Goal: Information Seeking & Learning: Learn about a topic

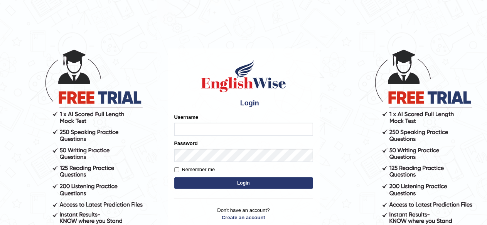
click at [187, 127] on input "Username" at bounding box center [243, 129] width 139 height 13
click at [222, 129] on input "Username" at bounding box center [243, 129] width 139 height 13
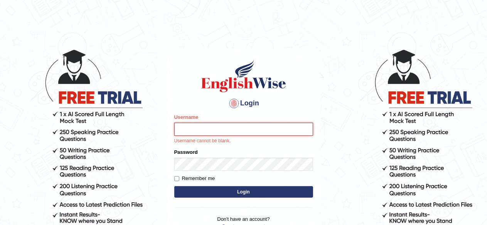
type input "udahal"
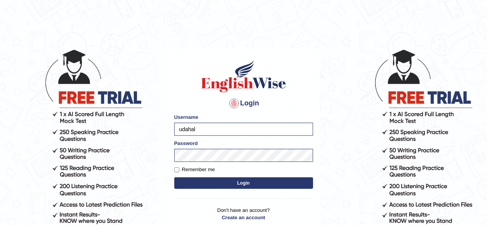
click at [235, 180] on button "Login" at bounding box center [243, 184] width 139 height 12
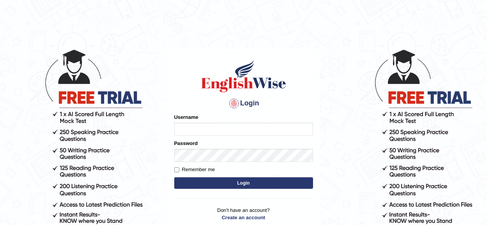
click at [220, 128] on input "Username" at bounding box center [243, 129] width 139 height 13
type input "udahal"
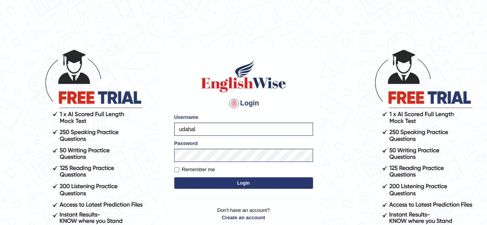
click at [176, 167] on label "Remember me" at bounding box center [194, 170] width 41 height 8
click at [176, 168] on input "Remember me" at bounding box center [176, 170] width 5 height 5
checkbox input "true"
click at [197, 182] on button "Login" at bounding box center [243, 184] width 139 height 12
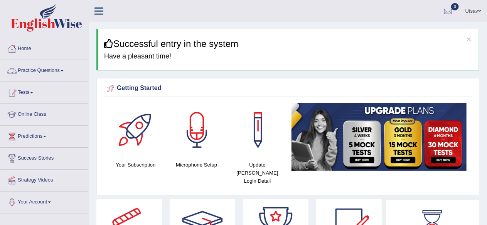
click at [62, 74] on link "Practice Questions" at bounding box center [44, 69] width 88 height 19
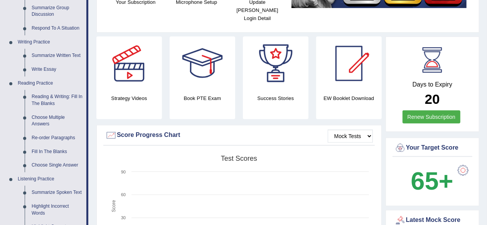
scroll to position [163, 0]
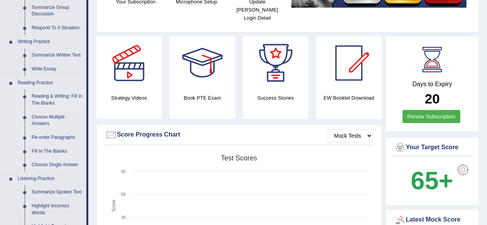
click at [69, 98] on link "Reading & Writing: Fill In The Blanks" at bounding box center [57, 100] width 58 height 20
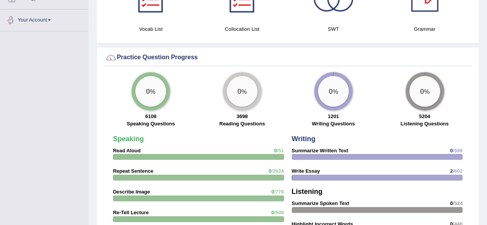
scroll to position [545, 0]
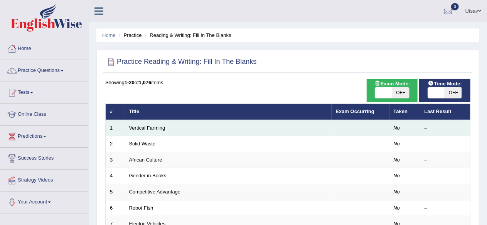
click at [257, 128] on td "Vertical Farming" at bounding box center [228, 128] width 207 height 16
click at [143, 129] on link "Vertical Farming" at bounding box center [147, 128] width 36 height 6
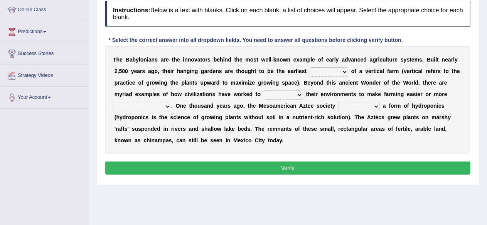
scroll to position [106, 0]
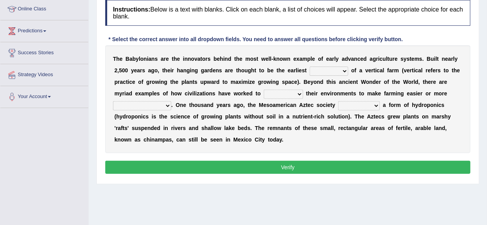
click at [329, 68] on select "prototype failure discredit protocol" at bounding box center [328, 71] width 39 height 9
select select "protocol"
click at [309, 67] on select "prototype failure discredit protocol" at bounding box center [328, 71] width 39 height 9
click at [296, 94] on select "manipulate escape respect disarrange" at bounding box center [283, 94] width 39 height 9
select select "manipulate"
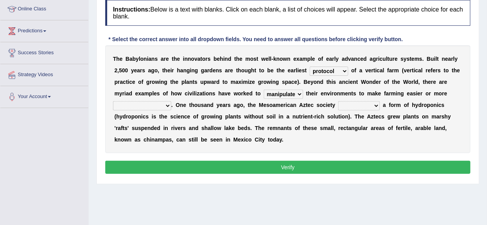
click at [264, 90] on select "manipulate escape respect disarrange" at bounding box center [283, 94] width 39 height 9
click at [159, 103] on select "productive constructive connective counterproductive" at bounding box center [142, 105] width 58 height 9
select select "productive"
click at [113, 101] on select "productive constructive connective counterproductive" at bounding box center [142, 105] width 58 height 9
click at [361, 104] on select "domineered volunteered pioneered engineered" at bounding box center [359, 105] width 42 height 9
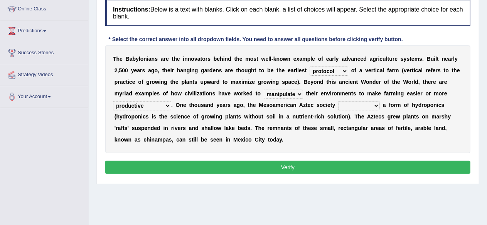
select select "engineered"
click at [338, 101] on select "domineered volunteered pioneered engineered" at bounding box center [359, 105] width 42 height 9
click at [286, 165] on button "Verify" at bounding box center [287, 167] width 365 height 13
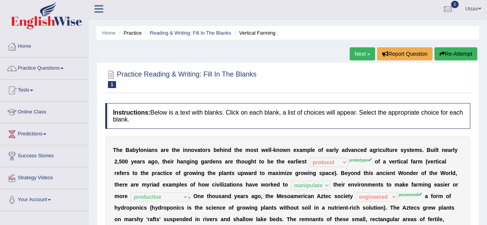
scroll to position [0, 0]
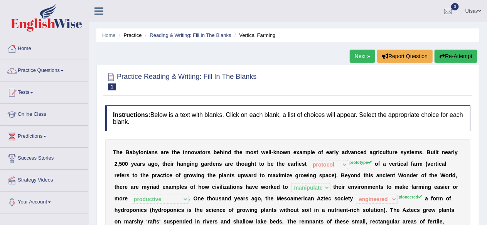
click at [363, 54] on link "Next »" at bounding box center [361, 56] width 25 height 13
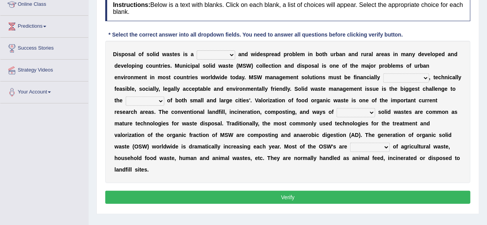
scroll to position [111, 0]
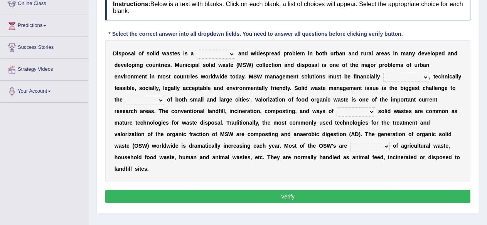
click at [224, 55] on select "slanting stinging stalling shafting" at bounding box center [216, 54] width 39 height 9
select select "stinging"
click at [197, 50] on select "slanting stinging stalling shafting" at bounding box center [216, 54] width 39 height 9
click at [406, 77] on select "unattainable sustainable objectionable treasonable" at bounding box center [406, 77] width 46 height 9
select select "sustainable"
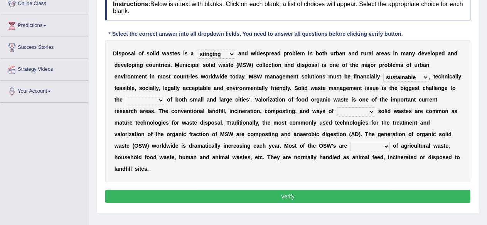
click at [383, 73] on select "unattainable sustainable objectionable treasonable" at bounding box center [406, 77] width 46 height 9
click at [157, 96] on select "plants culture authorities history" at bounding box center [145, 100] width 39 height 9
select select "authorities"
click at [126, 96] on select "plants culture authorities history" at bounding box center [145, 100] width 39 height 9
click at [358, 109] on select "reserving preserving deserving handling" at bounding box center [355, 112] width 39 height 9
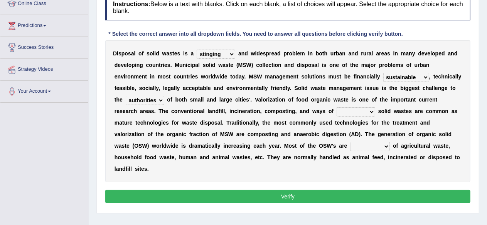
select select "preserving"
click at [336, 108] on select "reserving preserving deserving handling" at bounding box center [355, 112] width 39 height 9
click at [359, 109] on select "reserving preserving deserving handling" at bounding box center [355, 112] width 39 height 9
click at [336, 108] on select "reserving preserving deserving handling" at bounding box center [355, 112] width 39 height 9
click at [350, 146] on select "composed disposed composing disposing" at bounding box center [370, 146] width 40 height 9
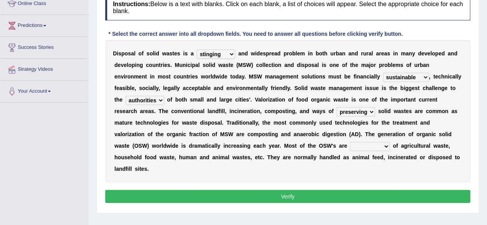
select select "disposing"
click at [350, 142] on select "composed disposed composing disposing" at bounding box center [370, 146] width 40 height 9
click at [325, 190] on button "Verify" at bounding box center [287, 196] width 365 height 13
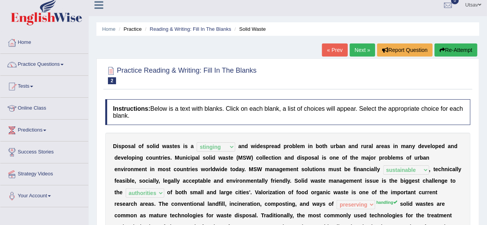
scroll to position [0, 0]
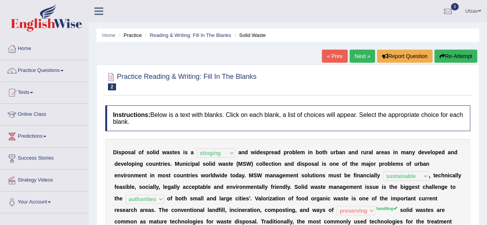
click at [360, 58] on link "Next »" at bounding box center [361, 56] width 25 height 13
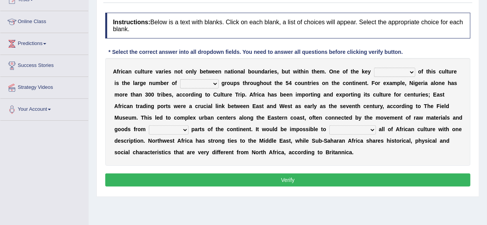
scroll to position [94, 0]
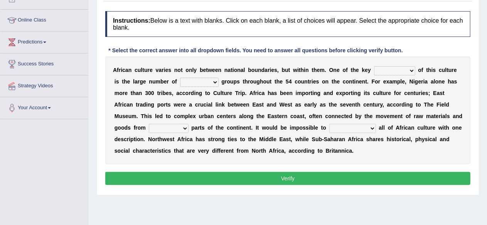
click at [383, 68] on select "conjectures features issues doubts" at bounding box center [394, 70] width 41 height 9
select select "doubts"
click at [374, 66] on select "conjectures features issues doubts" at bounding box center [394, 70] width 41 height 9
click at [204, 80] on select "ethic ethnic eugenic epic" at bounding box center [199, 82] width 39 height 9
select select "ethnic"
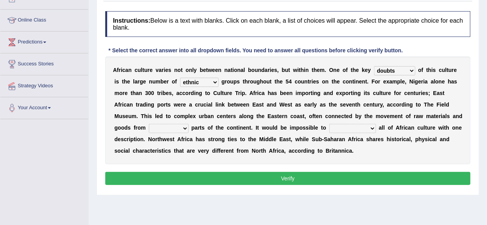
click at [180, 78] on select "ethic ethnic eugenic epic" at bounding box center [199, 82] width 39 height 9
click at [386, 73] on select "conjectures features issues doubts" at bounding box center [394, 70] width 41 height 9
select select "issues"
click at [374, 66] on select "conjectures features issues doubts" at bounding box center [394, 70] width 41 height 9
click at [398, 68] on select "conjectures features issues doubts" at bounding box center [394, 70] width 41 height 9
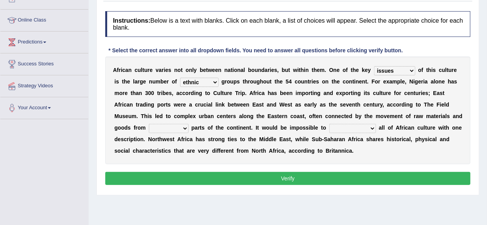
click at [374, 66] on select "conjectures features issues doubts" at bounding box center [394, 70] width 41 height 9
click at [173, 126] on select "forelocked interlocked unlocked landlocked" at bounding box center [169, 128] width 40 height 9
select select "landlocked"
click at [149, 124] on select "forelocked interlocked unlocked landlocked" at bounding box center [169, 128] width 40 height 9
click at [362, 127] on select "characterize conceptualize symbolize synthesize" at bounding box center [352, 128] width 47 height 9
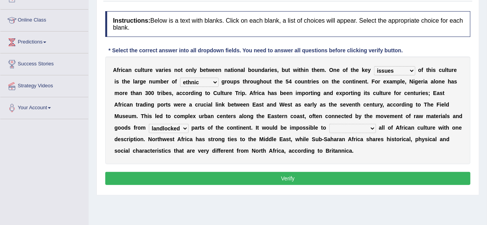
select select "characterize"
click at [329, 124] on select "characterize conceptualize symbolize synthesize" at bounding box center [352, 128] width 47 height 9
drag, startPoint x: 326, startPoint y: 170, endPoint x: 325, endPoint y: 181, distance: 10.8
click at [325, 181] on div "Instructions: Below is a text with blanks. Click on each blank, a list of choic…" at bounding box center [287, 99] width 369 height 184
click at [325, 181] on button "Verify" at bounding box center [287, 178] width 365 height 13
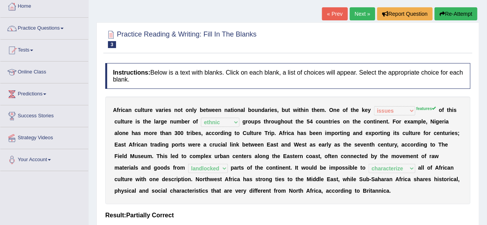
scroll to position [39, 0]
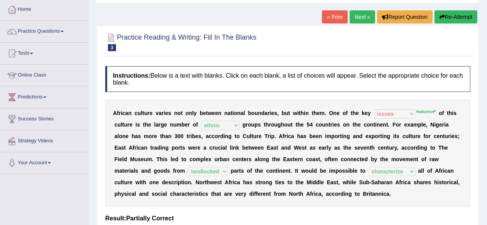
click at [364, 21] on link "Next »" at bounding box center [361, 16] width 25 height 13
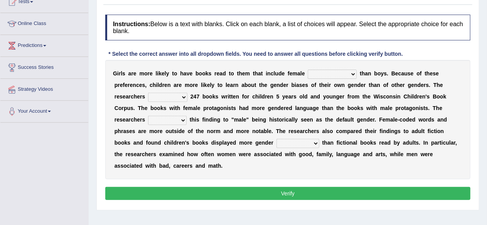
scroll to position [93, 0]
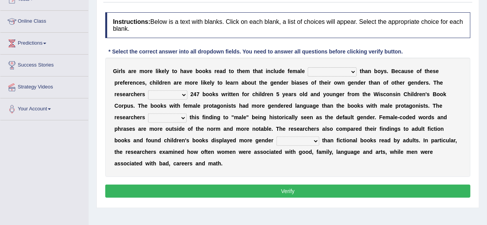
click at [337, 72] on select "protagonists cosmogonists agonists expressionists" at bounding box center [331, 71] width 49 height 9
select select "expressionists"
click at [307, 67] on select "protagonists cosmogonists agonists expressionists" at bounding box center [331, 71] width 49 height 9
click at [173, 92] on select "hydrolyzed paralyzed catalyzed analyzed" at bounding box center [167, 95] width 39 height 9
click at [148, 91] on select "hydrolyzed paralyzed catalyzed analyzed" at bounding box center [167, 95] width 39 height 9
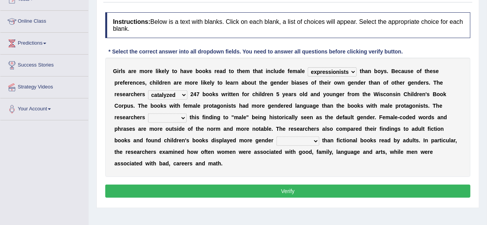
click at [175, 93] on select "hydrolyzed paralyzed catalyzed analyzed" at bounding box center [167, 95] width 39 height 9
select select "analyzed"
click at [148, 91] on select "hydrolyzed paralyzed catalyzed analyzed" at bounding box center [167, 95] width 39 height 9
click at [169, 118] on select "contribute tribute distribute attribute" at bounding box center [167, 118] width 39 height 9
select select "contribute"
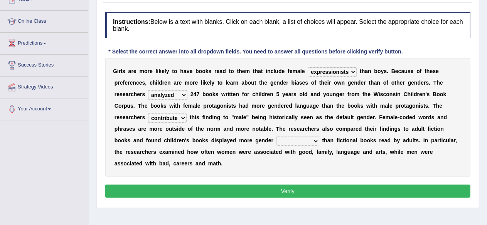
click at [148, 114] on select "contribute tribute distribute attribute" at bounding box center [167, 118] width 39 height 9
click at [276, 138] on select "stereotypes teletypes prototypes electrotypes" at bounding box center [297, 141] width 43 height 9
select select "stereotypes"
click at [276, 137] on select "stereotypes teletypes prototypes electrotypes" at bounding box center [297, 141] width 43 height 9
click at [276, 187] on button "Verify" at bounding box center [287, 191] width 365 height 13
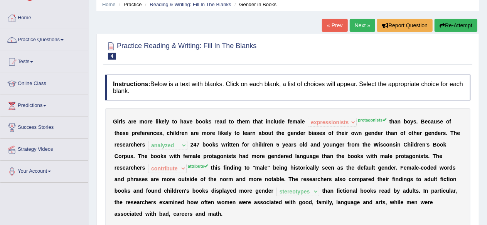
scroll to position [0, 0]
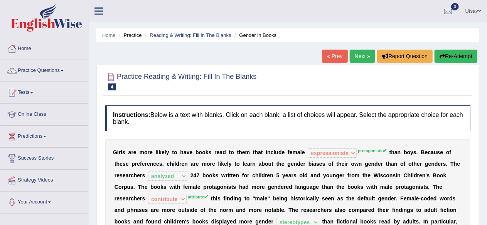
click at [362, 60] on link "Next »" at bounding box center [361, 56] width 25 height 13
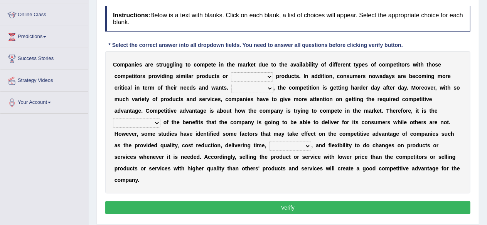
scroll to position [101, 0]
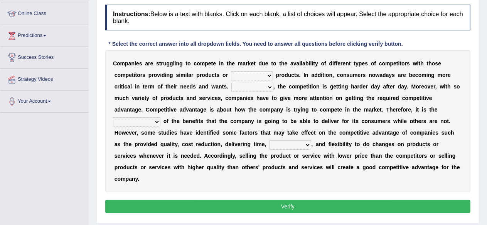
click at [255, 73] on select "constitution restitution substitution institution" at bounding box center [252, 75] width 42 height 9
select select "substitution"
click at [231, 71] on select "constitution restitution substitution institution" at bounding box center [252, 75] width 42 height 9
click at [249, 87] on select "However Instead Additionally Therefore" at bounding box center [252, 87] width 42 height 9
select select "Therefore"
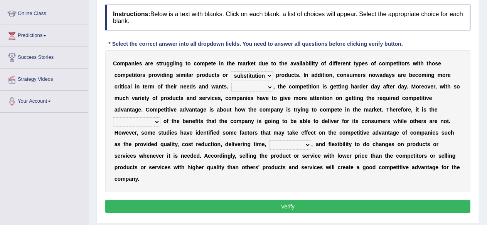
click at [231, 83] on select "However Instead Additionally Therefore" at bounding box center [252, 87] width 42 height 9
click at [160, 118] on select "dissemination ordination determination incarnation" at bounding box center [136, 122] width 47 height 9
select select "incarnation"
click at [160, 118] on select "dissemination ordination determination incarnation" at bounding box center [136, 122] width 47 height 9
click at [269, 145] on select "captivation aggregation deprivation innovation" at bounding box center [290, 145] width 42 height 9
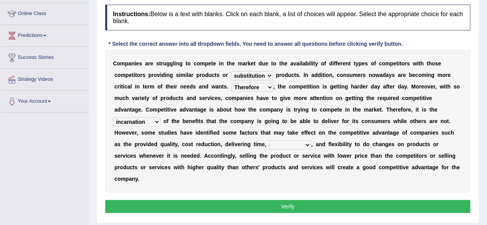
select select "captivation"
click at [269, 141] on select "captivation aggregation deprivation innovation" at bounding box center [290, 145] width 42 height 9
click at [254, 200] on button "Verify" at bounding box center [287, 206] width 365 height 13
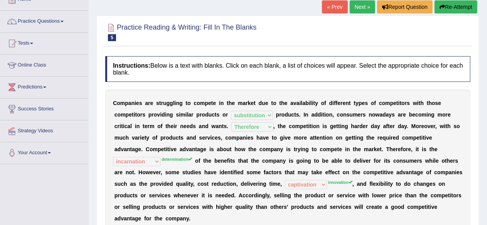
scroll to position [0, 0]
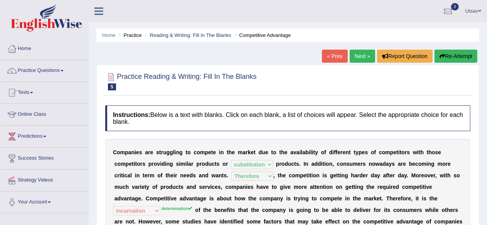
click at [366, 54] on link "Next »" at bounding box center [361, 56] width 25 height 13
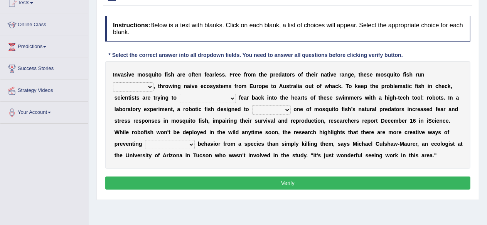
scroll to position [91, 0]
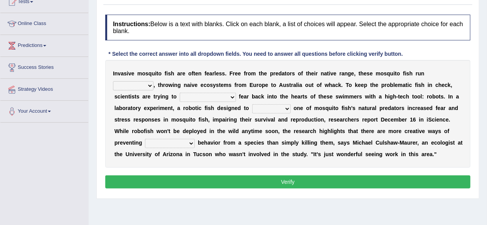
click at [146, 84] on select "occupant flippant rampant concordant" at bounding box center [133, 85] width 40 height 9
select select "concordant"
click at [113, 81] on select "occupant flippant rampant concordant" at bounding box center [133, 85] width 40 height 9
click at [195, 95] on select "accept spike strike drake" at bounding box center [208, 97] width 56 height 9
select select "accept"
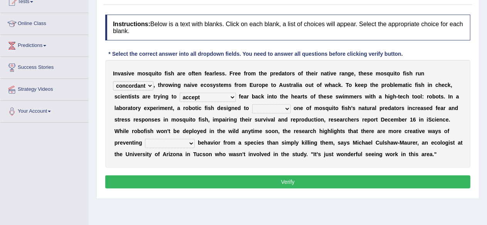
click at [180, 93] on select "accept spike strike drake" at bounding box center [208, 97] width 56 height 9
click at [197, 97] on select "accept spike strike drake" at bounding box center [208, 97] width 56 height 9
click at [180, 93] on select "accept spike strike drake" at bounding box center [208, 97] width 56 height 9
click at [264, 106] on select "bequest mimic battle conquest" at bounding box center [271, 108] width 39 height 9
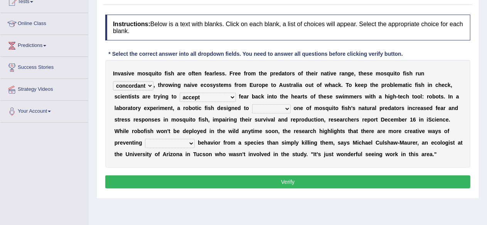
click at [264, 106] on select "bequest mimic battle conquest" at bounding box center [271, 108] width 39 height 9
select select "mimic"
click at [252, 104] on select "bequest mimic battle conquest" at bounding box center [271, 108] width 39 height 9
click at [259, 128] on div "I n v a s i v e m o s q u i t o f i s h a r e o f t e n f e a r l e s s . F r e…" at bounding box center [287, 114] width 365 height 108
click at [184, 143] on select "unprivileged unprecedented uncharted unwanted" at bounding box center [170, 143] width 50 height 9
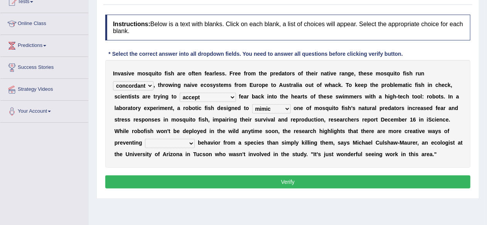
click at [184, 143] on select "unprivileged unprecedented uncharted unwanted" at bounding box center [170, 143] width 50 height 9
select select "unprecedented"
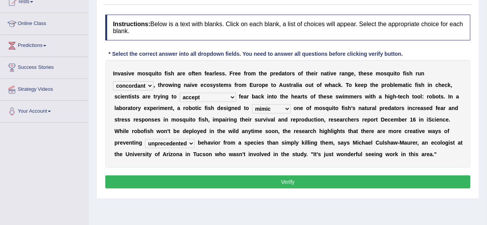
click at [145, 139] on select "unprivileged unprecedented uncharted unwanted" at bounding box center [170, 143] width 50 height 9
click at [187, 176] on button "Verify" at bounding box center [287, 182] width 365 height 13
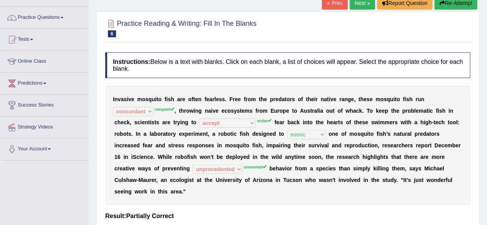
scroll to position [0, 0]
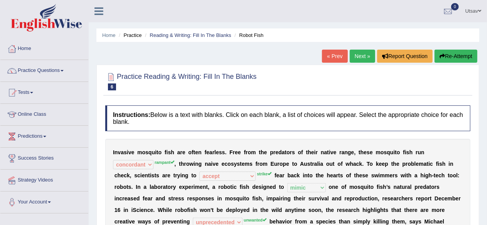
click at [366, 56] on link "Next »" at bounding box center [361, 56] width 25 height 13
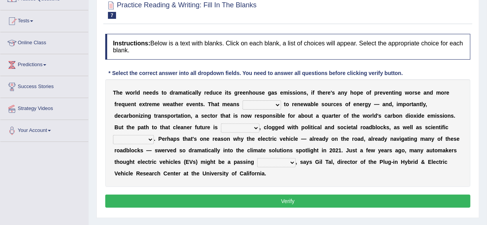
scroll to position [74, 0]
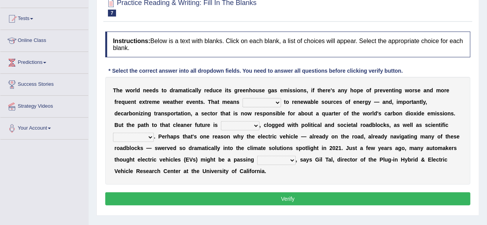
click at [264, 103] on select "grafting drafting crafting shifting" at bounding box center [261, 102] width 39 height 9
select select "drafting"
click at [242, 98] on select "grafting drafting crafting shifting" at bounding box center [261, 102] width 39 height 9
click at [233, 123] on select "daunting daunted daunt dauntless" at bounding box center [240, 125] width 39 height 9
select select "daunting"
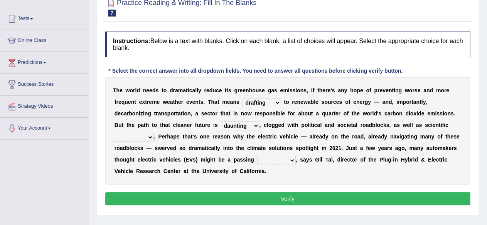
click at [221, 121] on select "daunting daunted daunt dauntless" at bounding box center [240, 125] width 39 height 9
click at [147, 135] on select "spectacles obstacles tentacles receptacles" at bounding box center [133, 137] width 41 height 9
select select "receptacles"
click at [113, 133] on select "spectacles obstacles tentacles receptacles" at bounding box center [133, 137] width 41 height 9
click at [274, 160] on select "fad gad tad lad" at bounding box center [276, 160] width 39 height 9
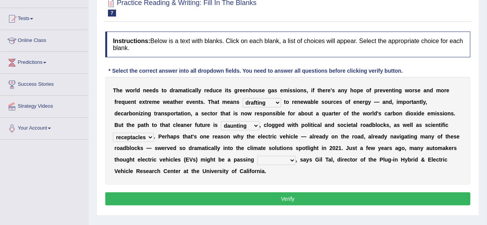
select select "tad"
click at [257, 156] on select "fad gad tad lad" at bounding box center [276, 160] width 39 height 9
click at [269, 198] on button "Verify" at bounding box center [287, 199] width 365 height 13
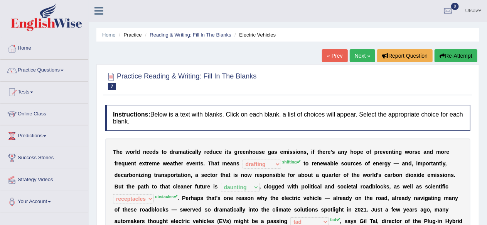
scroll to position [0, 0]
click at [361, 58] on link "Next »" at bounding box center [361, 56] width 25 height 13
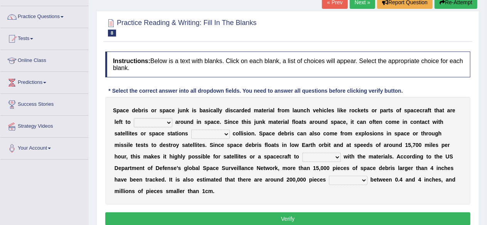
scroll to position [62, 0]
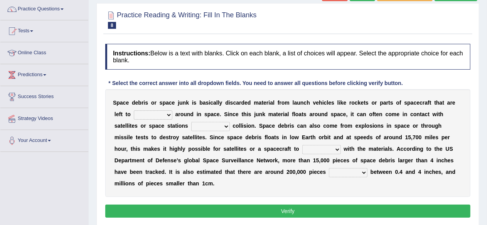
click at [163, 116] on select "twist center roam loll" at bounding box center [153, 115] width 39 height 9
select select "roam"
click at [134, 111] on select "twist center roam loll" at bounding box center [153, 115] width 39 height 9
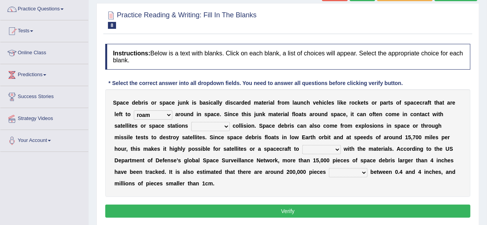
click at [215, 128] on select "risks risk risked risking" at bounding box center [210, 126] width 39 height 9
select select "risked"
click at [191, 122] on select "risks risk risked risking" at bounding box center [210, 126] width 39 height 9
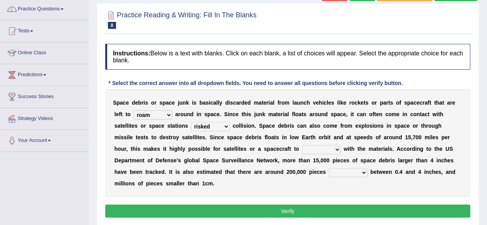
click at [302, 149] on select "collect collate collide collocate" at bounding box center [321, 149] width 39 height 9
select select "collect"
click at [302, 145] on select "collect collate collide collocate" at bounding box center [321, 149] width 39 height 9
click at [329, 172] on select "sized sizing size sizes" at bounding box center [348, 172] width 39 height 9
select select "size"
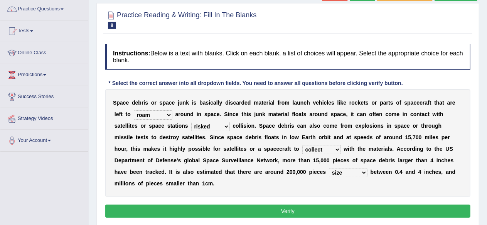
click at [329, 168] on select "sized sizing size sizes" at bounding box center [348, 172] width 39 height 9
click at [313, 211] on button "Verify" at bounding box center [287, 211] width 365 height 13
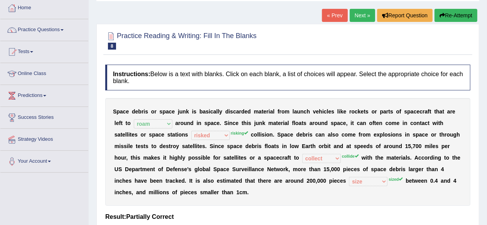
scroll to position [28, 0]
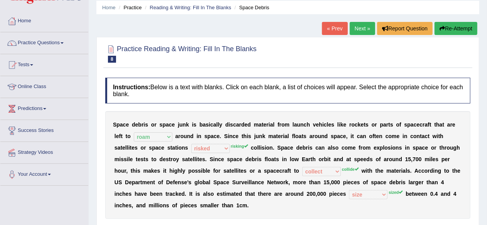
click at [362, 31] on link "Next »" at bounding box center [361, 28] width 25 height 13
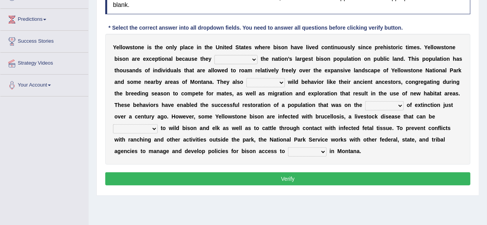
drag, startPoint x: 0, startPoint y: 0, endPoint x: 236, endPoint y: 58, distance: 243.3
click at [236, 58] on select "congregate comprise consist compromise" at bounding box center [235, 59] width 43 height 9
select select "consist"
click at [214, 55] on select "congregate comprise consist compromise" at bounding box center [235, 59] width 43 height 9
click at [257, 81] on select "exhibit disregard resist encourage" at bounding box center [265, 82] width 39 height 9
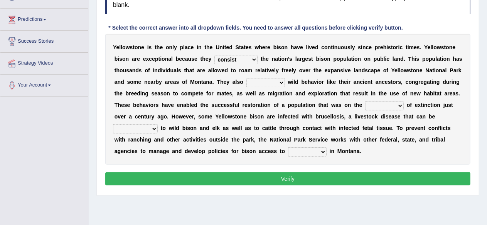
select select "exhibit"
click at [246, 78] on select "exhibit disregard resist encourage" at bounding box center [265, 82] width 39 height 9
click at [373, 103] on select "brine brink danger brindle" at bounding box center [384, 105] width 39 height 9
select select "brink"
click at [365, 101] on select "brine brink danger brindle" at bounding box center [384, 105] width 39 height 9
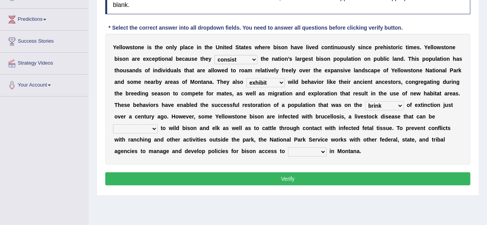
click at [150, 126] on select "transplanted transported transgressed transmitted" at bounding box center [135, 128] width 45 height 9
select select "transported"
click at [113, 124] on select "transplanted transported transgressed transmitted" at bounding box center [135, 128] width 45 height 9
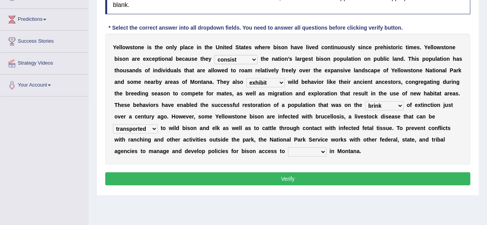
click at [190, 133] on div "Y e l l o w s t o n e i s t h e o n l y p l a c e i n t h e U n i t e d S t a t…" at bounding box center [287, 99] width 365 height 131
click at [302, 150] on select "habitat habitat habitant food" at bounding box center [307, 152] width 39 height 9
select select "habitat"
click at [288, 148] on select "habitat habitat habitant food" at bounding box center [307, 152] width 39 height 9
click at [300, 175] on button "Verify" at bounding box center [287, 179] width 365 height 13
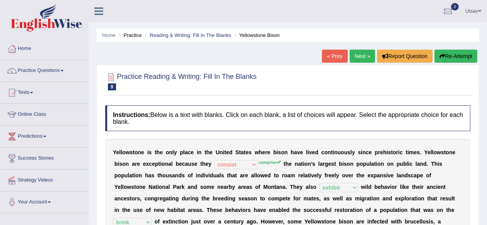
click at [367, 55] on link "Next »" at bounding box center [361, 56] width 25 height 13
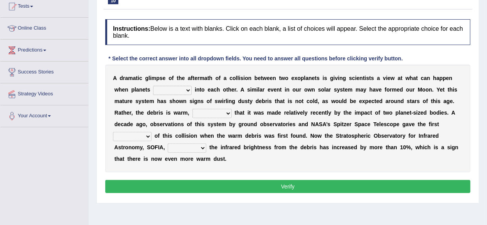
scroll to position [87, 0]
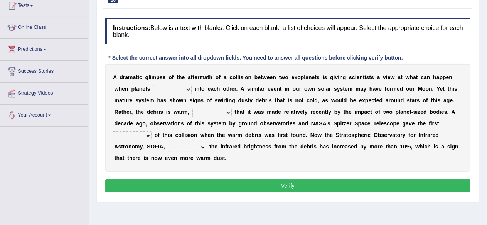
click at [176, 87] on select "crash explore roam implode" at bounding box center [172, 89] width 39 height 9
select select "crash"
click at [153, 85] on select "crash explore roam implode" at bounding box center [172, 89] width 39 height 9
click at [219, 112] on select "reinforcing sentencing forging conducing" at bounding box center [211, 112] width 39 height 9
select select "sentencing"
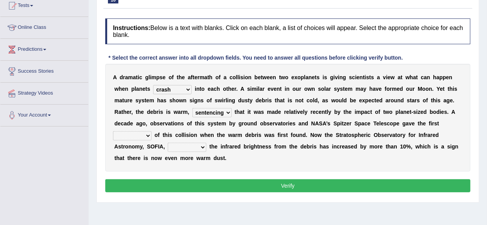
click at [192, 108] on select "reinforcing sentencing forging conducing" at bounding box center [211, 112] width 39 height 9
click at [131, 138] on select "pints faints hints taints" at bounding box center [132, 135] width 39 height 9
select select "hints"
click at [113, 131] on select "pints faints hints taints" at bounding box center [132, 135] width 39 height 9
click at [172, 147] on select "concealed revealed repealed unsealed" at bounding box center [187, 147] width 39 height 9
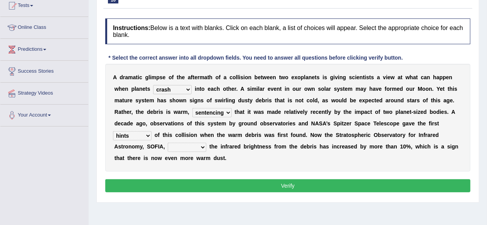
select select "revealed"
click at [168, 143] on select "concealed revealed repealed unsealed" at bounding box center [187, 147] width 39 height 9
click at [180, 181] on button "Verify" at bounding box center [287, 186] width 365 height 13
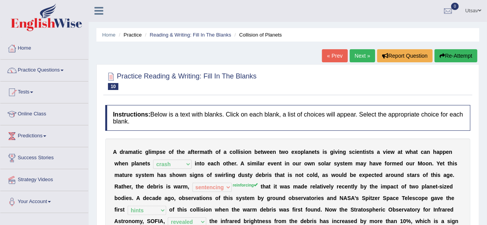
scroll to position [0, 0]
click at [365, 58] on link "Next »" at bounding box center [361, 56] width 25 height 13
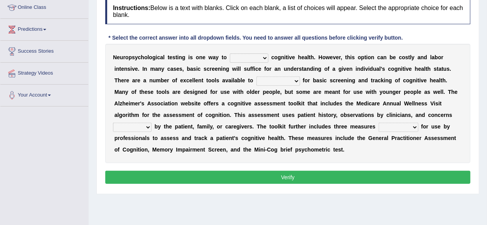
scroll to position [109, 0]
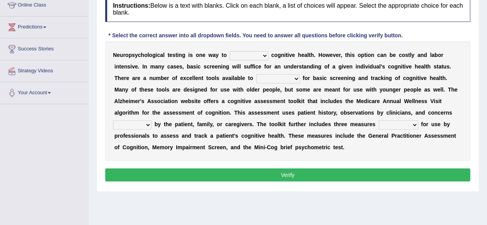
click at [255, 54] on select "obsess assess possess access" at bounding box center [249, 55] width 39 height 9
select select "assess"
click at [230, 51] on select "obsess assess possess access" at bounding box center [249, 55] width 39 height 9
click at [284, 77] on select "stationers practitioners petitioners questioners" at bounding box center [278, 78] width 44 height 9
select select "practitioners"
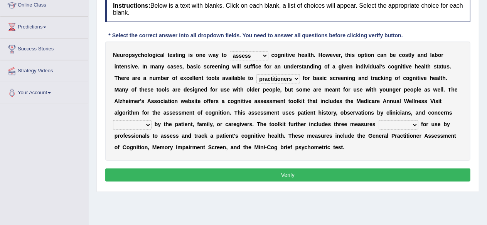
click at [256, 74] on select "stationers practitioners petitioners questioners" at bounding box center [278, 78] width 44 height 9
click at [136, 125] on select "raised rising arising praised" at bounding box center [132, 125] width 39 height 9
click at [138, 122] on select "raised rising arising praised" at bounding box center [132, 125] width 39 height 9
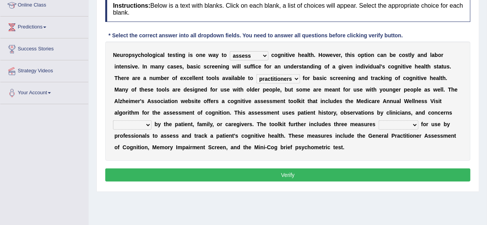
click at [138, 122] on select "raised rising arising praised" at bounding box center [132, 125] width 39 height 9
select select "raised"
click at [113, 121] on select "raised rising arising praised" at bounding box center [132, 125] width 39 height 9
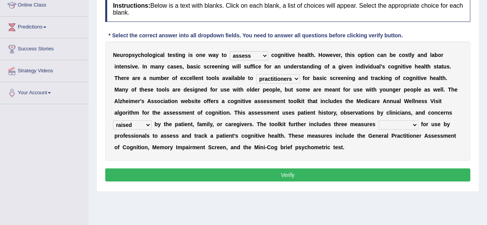
click at [391, 123] on select "validated intimidated dilapidated antedated" at bounding box center [398, 125] width 40 height 9
select select "validated"
click at [378, 121] on select "validated intimidated dilapidated antedated" at bounding box center [398, 125] width 40 height 9
click at [378, 143] on div "N e u r o p s y c h o l o g i c a l t e s t i n g i s o n e w a y t o obsess as…" at bounding box center [287, 101] width 365 height 119
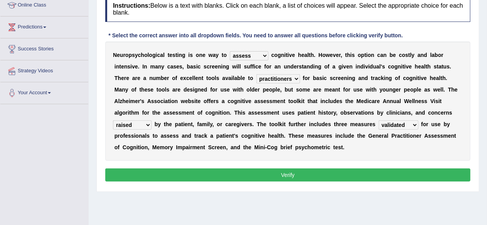
click at [359, 166] on div "Instructions: Below is a text with blanks. Click on each blank, a list of choic…" at bounding box center [287, 90] width 369 height 196
drag, startPoint x: 359, startPoint y: 166, endPoint x: 364, endPoint y: 172, distance: 7.4
click at [364, 172] on div "Instructions: Below is a text with blanks. Click on each blank, a list of choic…" at bounding box center [287, 90] width 369 height 196
